Goal: Task Accomplishment & Management: Manage account settings

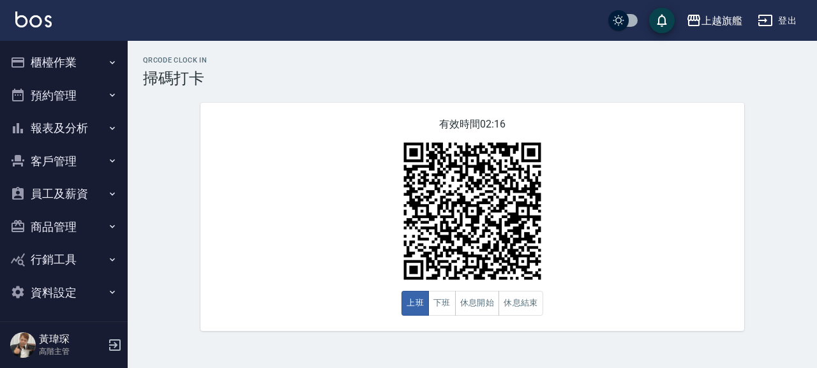
click at [66, 157] on button "客戶管理" at bounding box center [63, 161] width 117 height 33
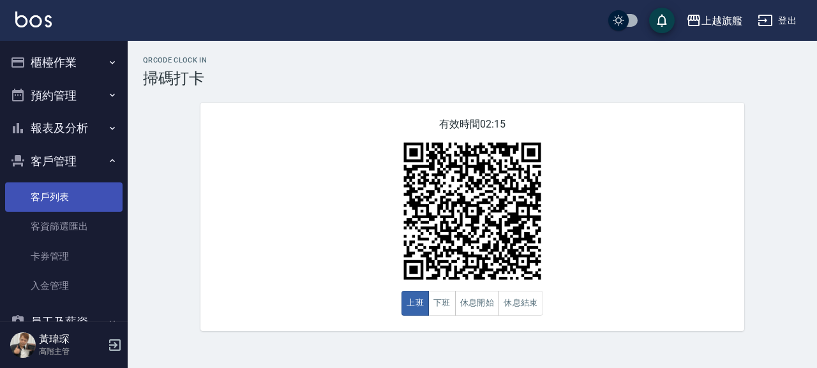
click at [68, 195] on link "客戶列表" at bounding box center [63, 197] width 117 height 29
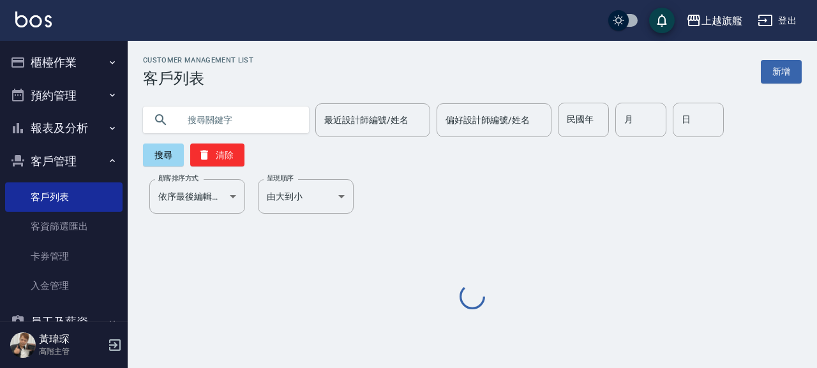
click at [259, 125] on input "text" at bounding box center [239, 120] width 120 height 34
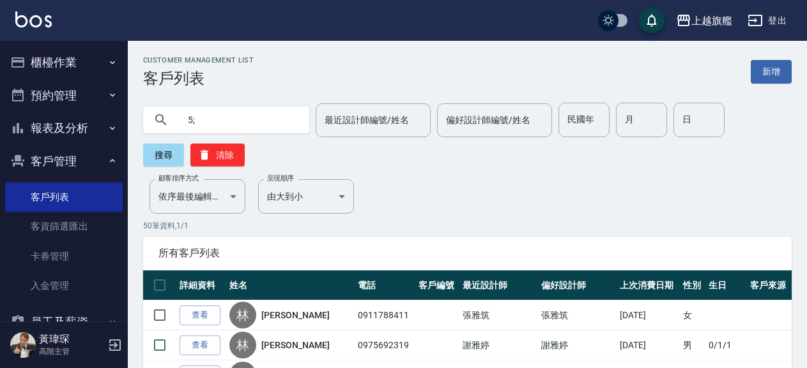
type input "5"
type input "張承翰"
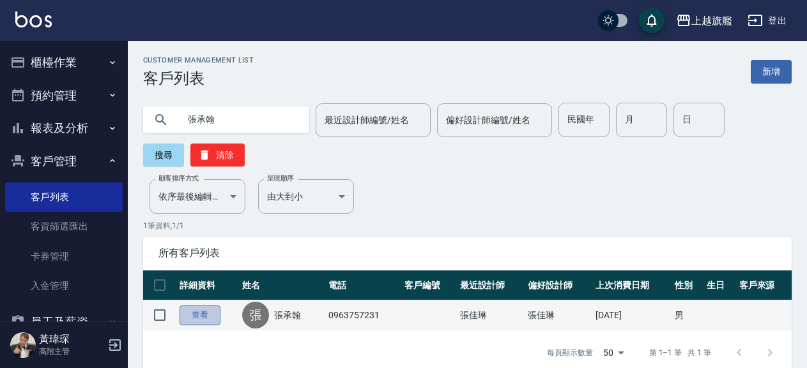
click at [204, 317] on link "查看" at bounding box center [199, 316] width 41 height 20
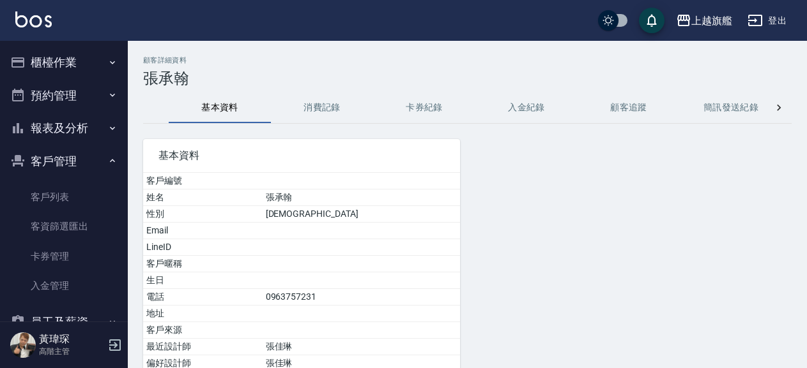
click at [513, 117] on button "入金紀錄" at bounding box center [526, 108] width 102 height 31
